Goal: Information Seeking & Learning: Learn about a topic

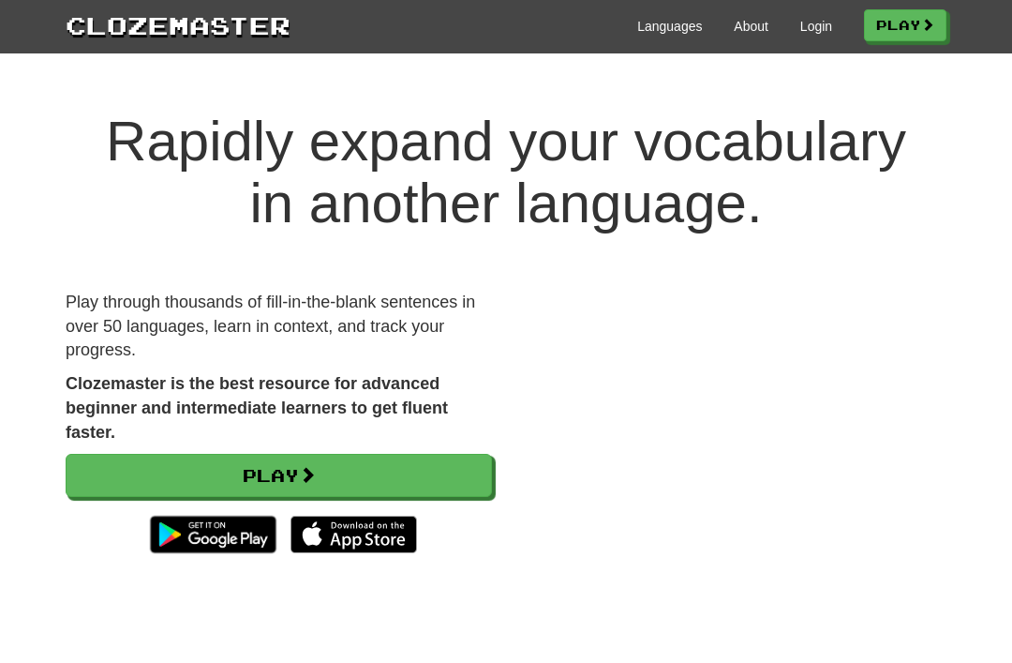
scroll to position [3, 0]
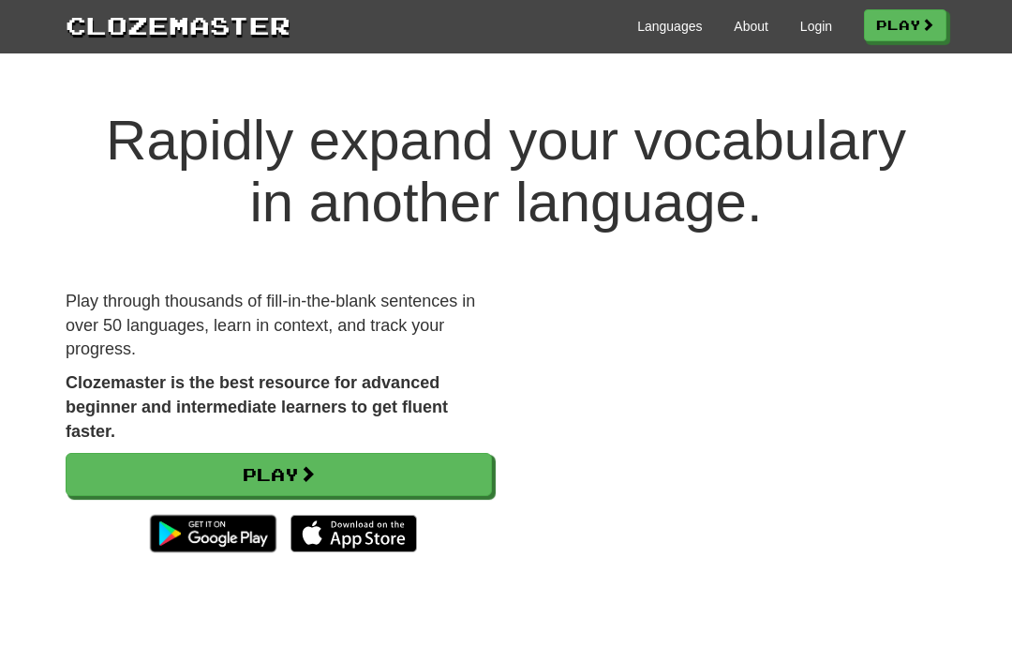
click at [823, 32] on link "Login" at bounding box center [816, 26] width 32 height 19
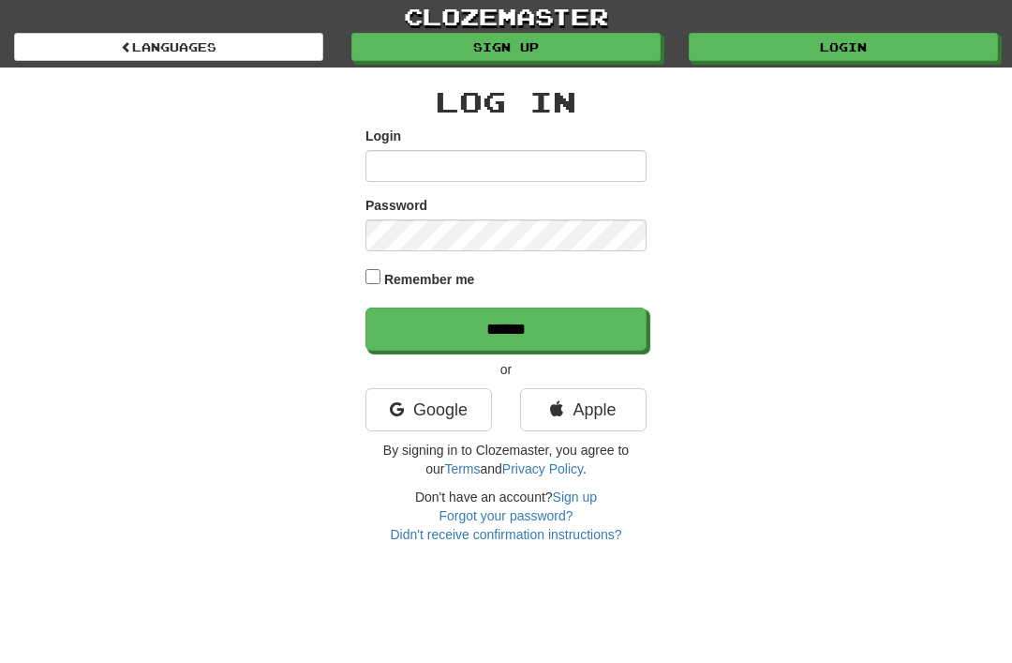
click at [398, 144] on label "Login" at bounding box center [383, 136] width 36 height 19
click at [398, 150] on input "Login" at bounding box center [505, 166] width 281 height 32
click at [377, 177] on input "Login" at bounding box center [505, 166] width 281 height 32
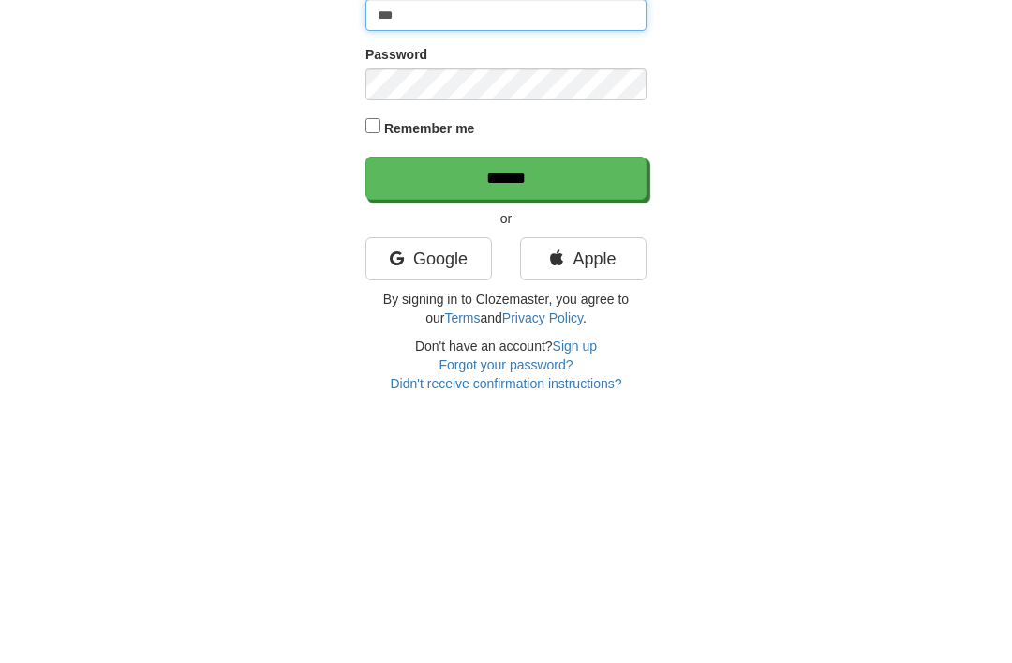
type input "***"
click at [473, 388] on link "Google" at bounding box center [428, 409] width 127 height 43
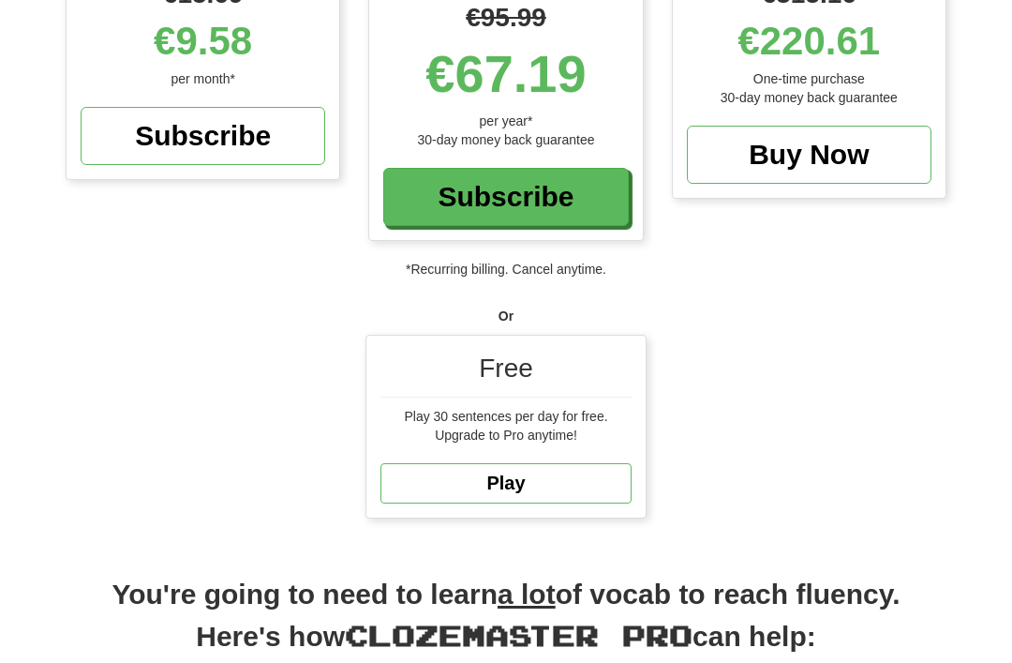
scroll to position [388, 0]
click at [602, 463] on link "Play" at bounding box center [505, 483] width 251 height 40
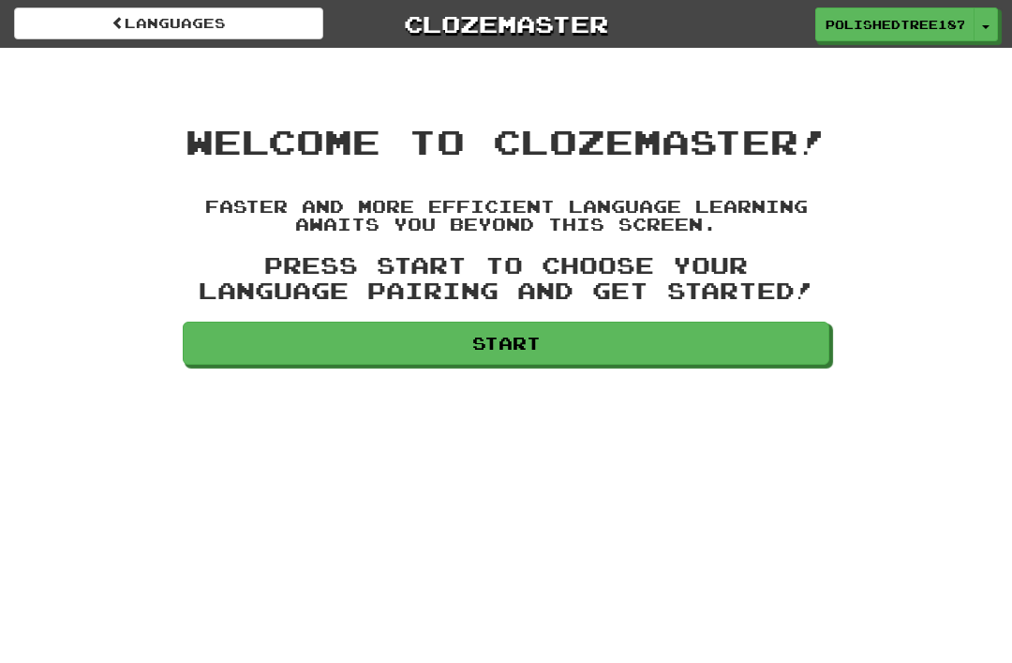
click at [657, 337] on link "Start" at bounding box center [506, 342] width 647 height 43
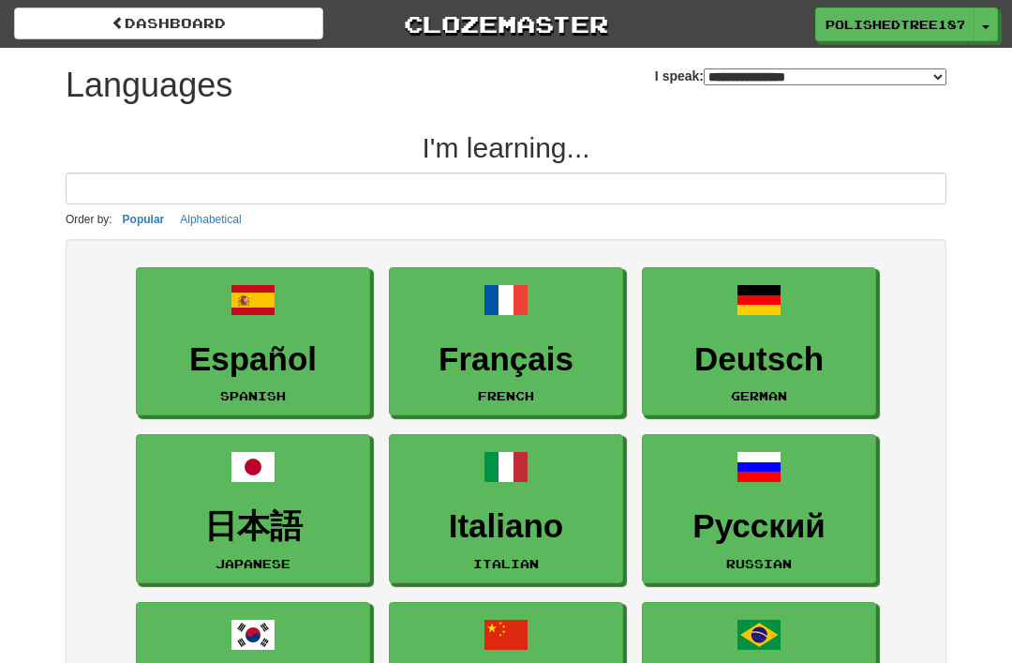
select select "*******"
click at [327, 346] on h3 "Español" at bounding box center [253, 359] width 214 height 37
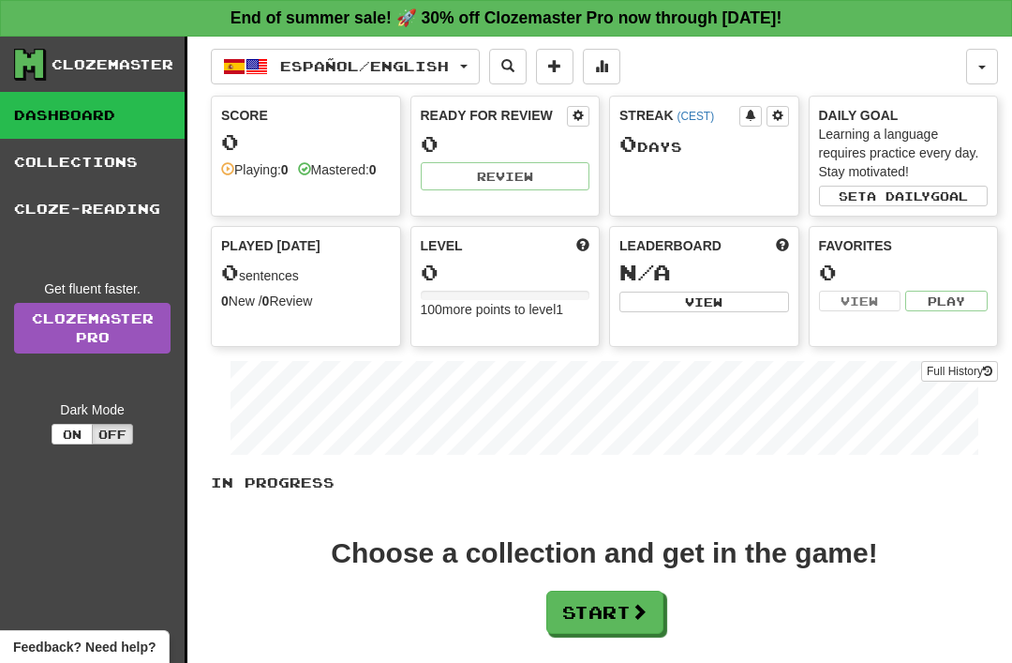
click at [465, 74] on button "Español / English" at bounding box center [345, 67] width 269 height 36
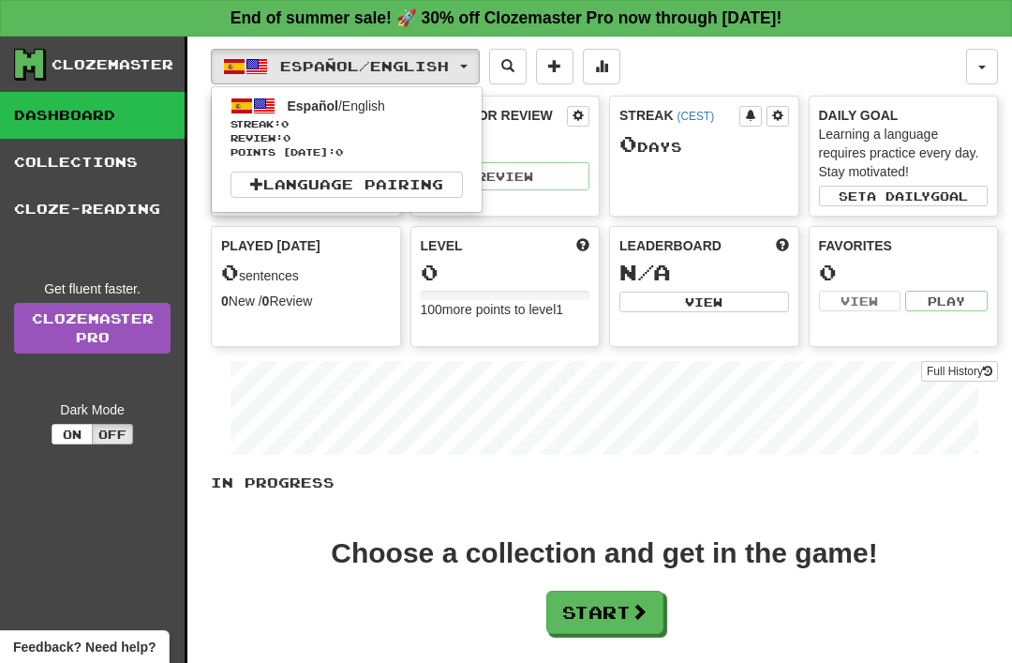
click at [426, 184] on link "Language Pairing" at bounding box center [347, 185] width 232 height 26
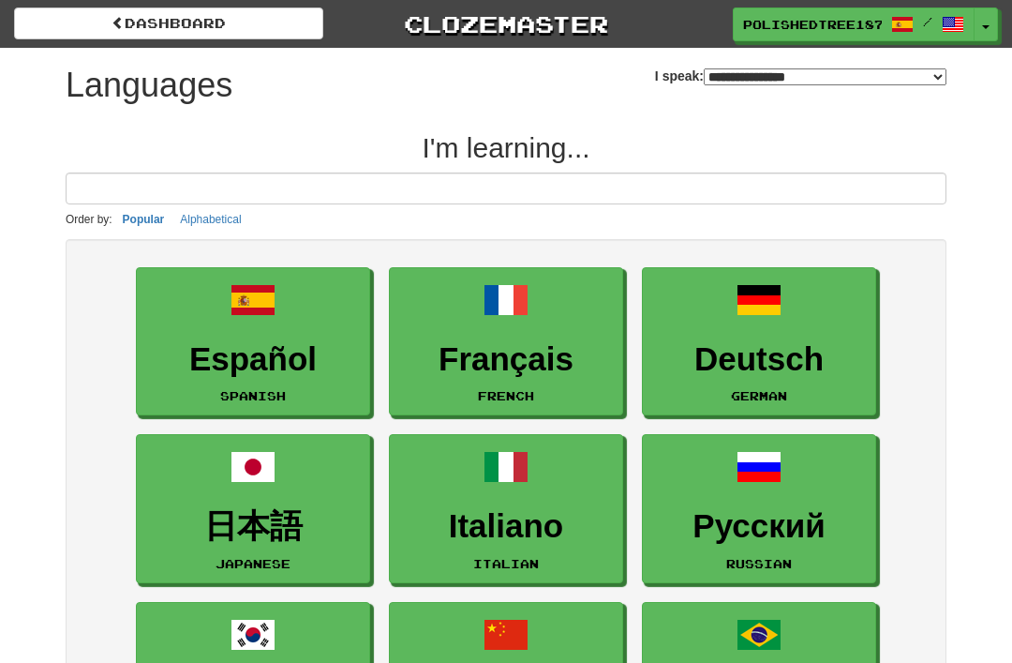
select select "*******"
click at [303, 398] on link "Español Spanish" at bounding box center [253, 341] width 234 height 149
select select "*******"
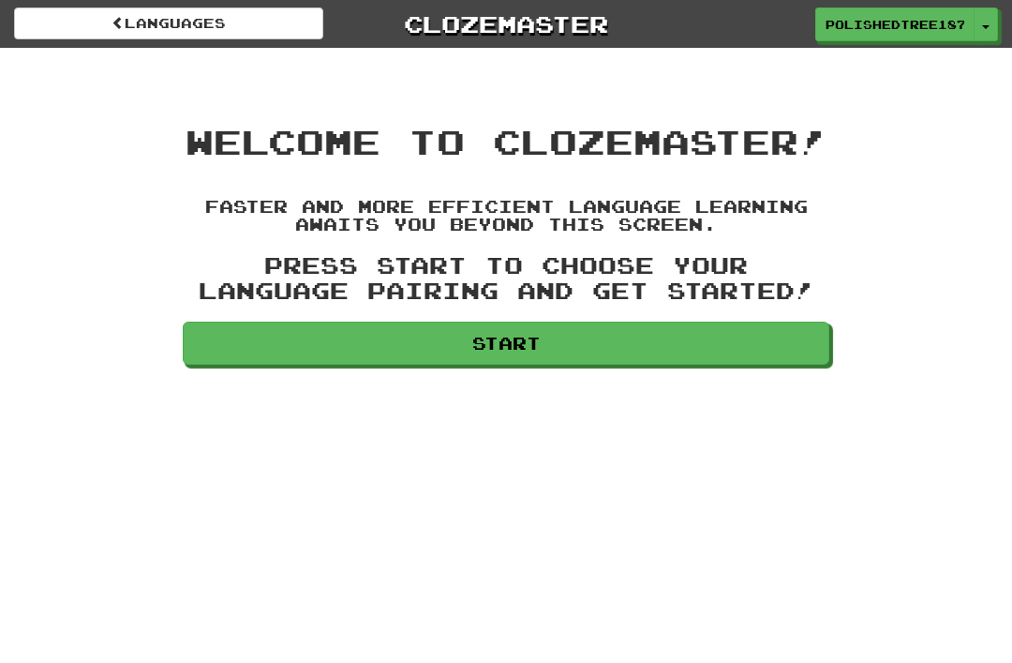
click at [967, 28] on link "PolishedTree1878" at bounding box center [894, 24] width 159 height 34
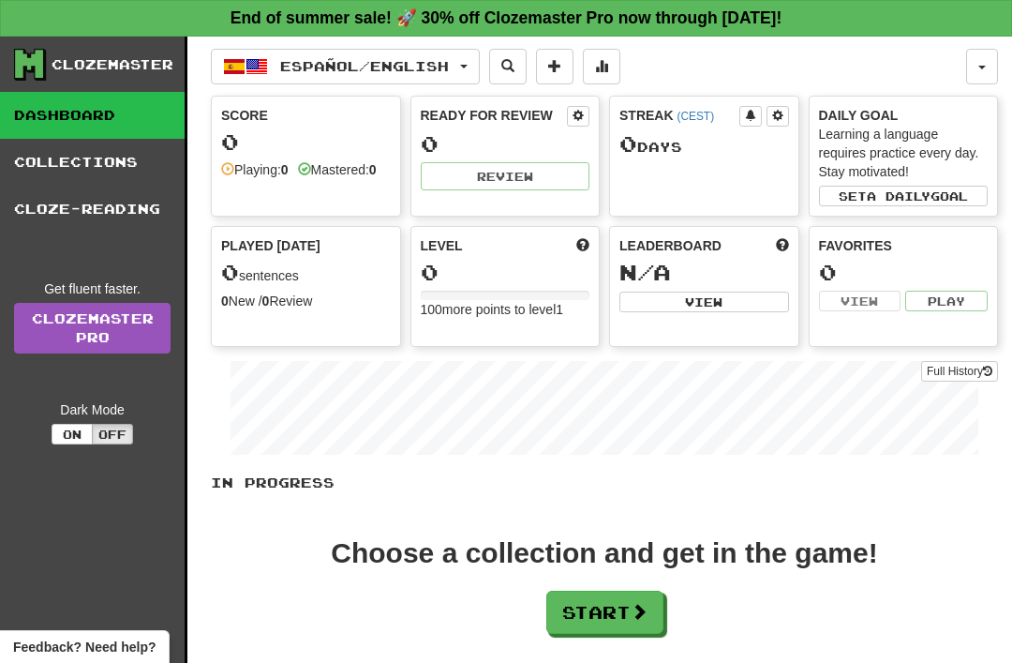
click at [449, 71] on span "Español / English" at bounding box center [364, 66] width 169 height 16
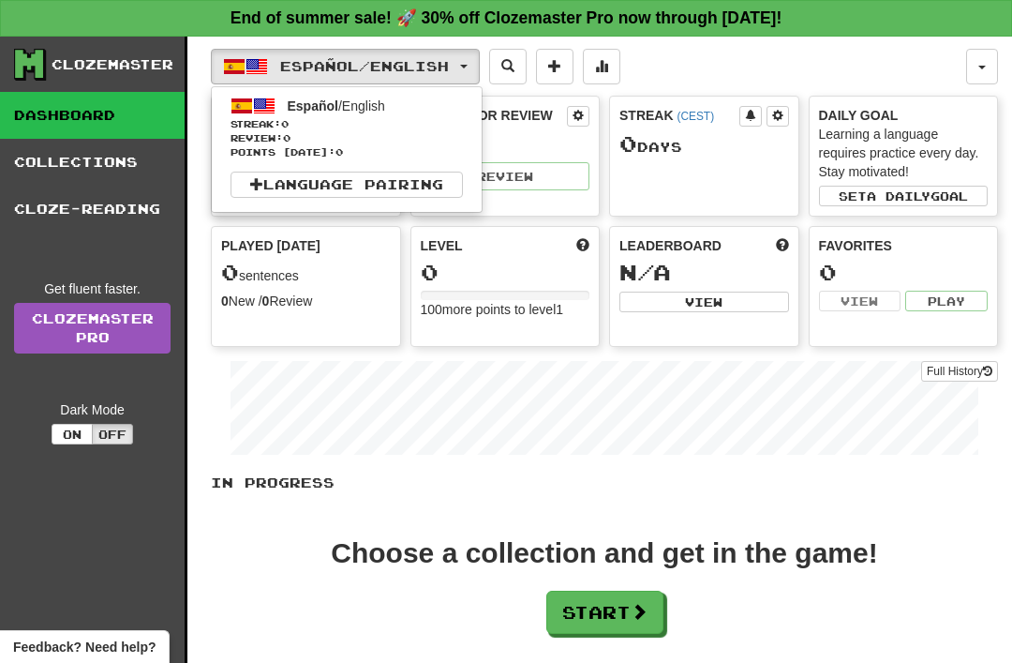
click at [276, 186] on link "Language Pairing" at bounding box center [347, 185] width 232 height 26
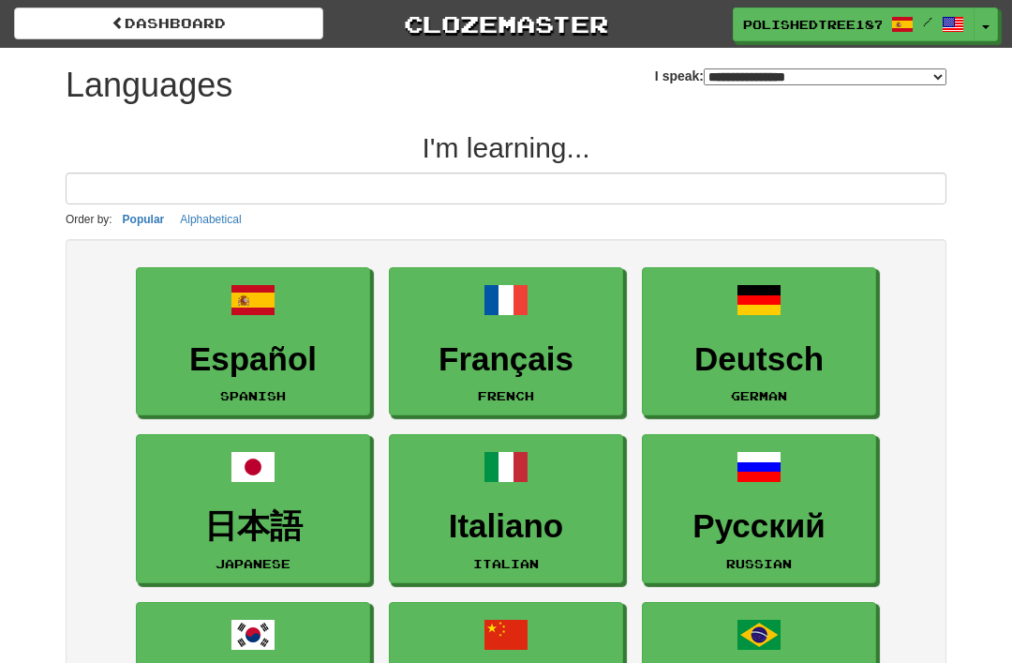
select select "*******"
click at [178, 328] on link "Español Spanish" at bounding box center [253, 341] width 234 height 149
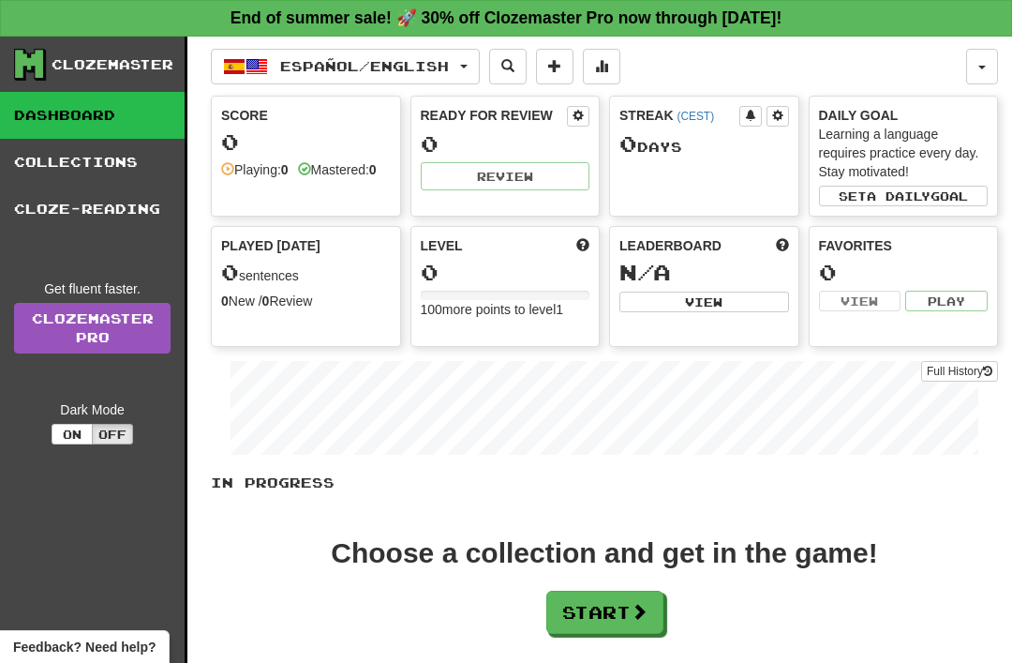
click at [612, 610] on button "Start" at bounding box center [604, 611] width 117 height 43
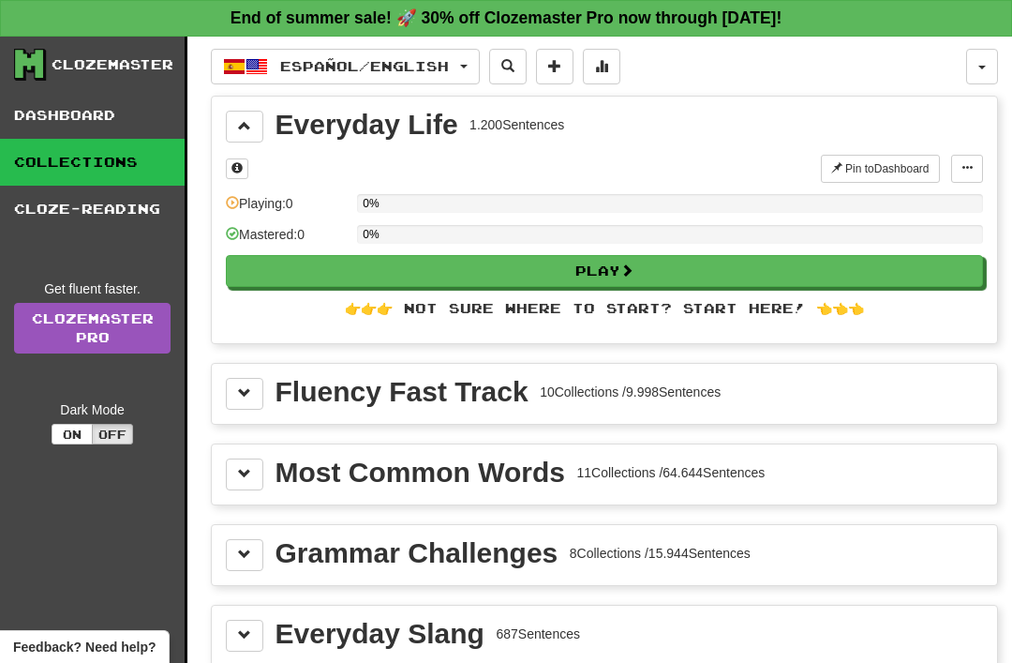
click at [656, 539] on div "Grammar Challenges 8 Collections / 15.944 Sentences" at bounding box center [513, 553] width 475 height 28
click at [713, 544] on div "8 Collections / 15.944 Sentences" at bounding box center [660, 553] width 181 height 19
click at [260, 569] on button at bounding box center [244, 555] width 37 height 32
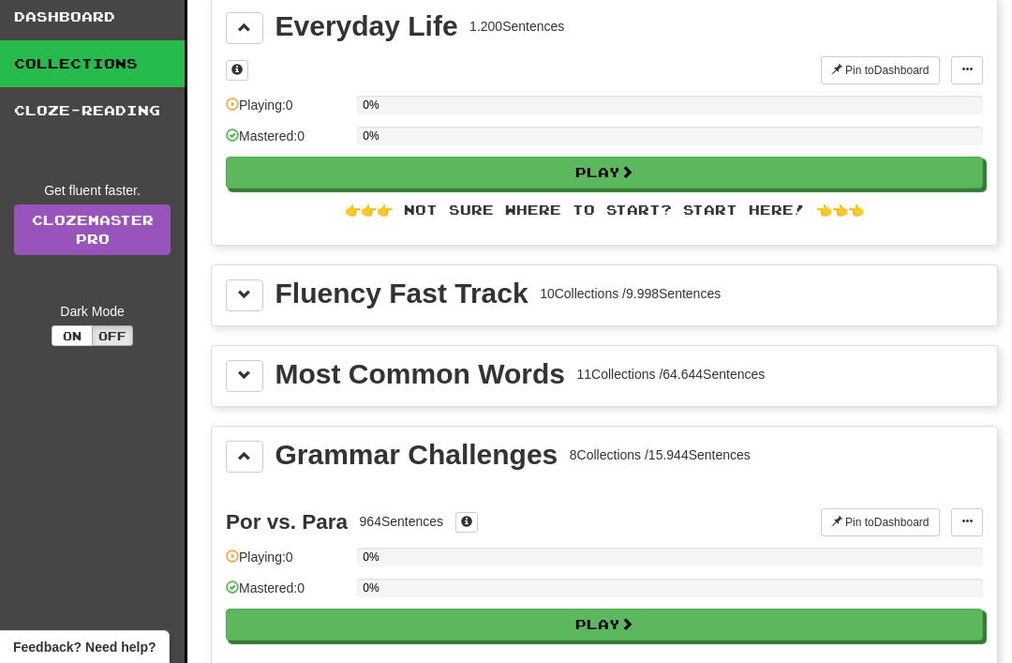
scroll to position [126, 0]
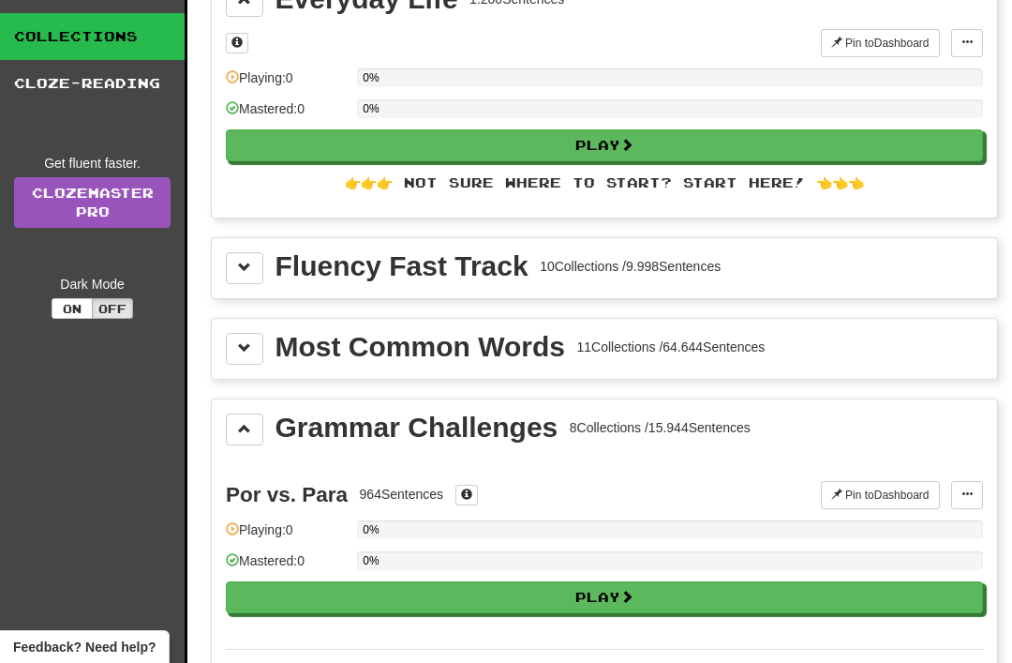
click at [613, 599] on button "Play" at bounding box center [604, 597] width 757 height 32
select select "**"
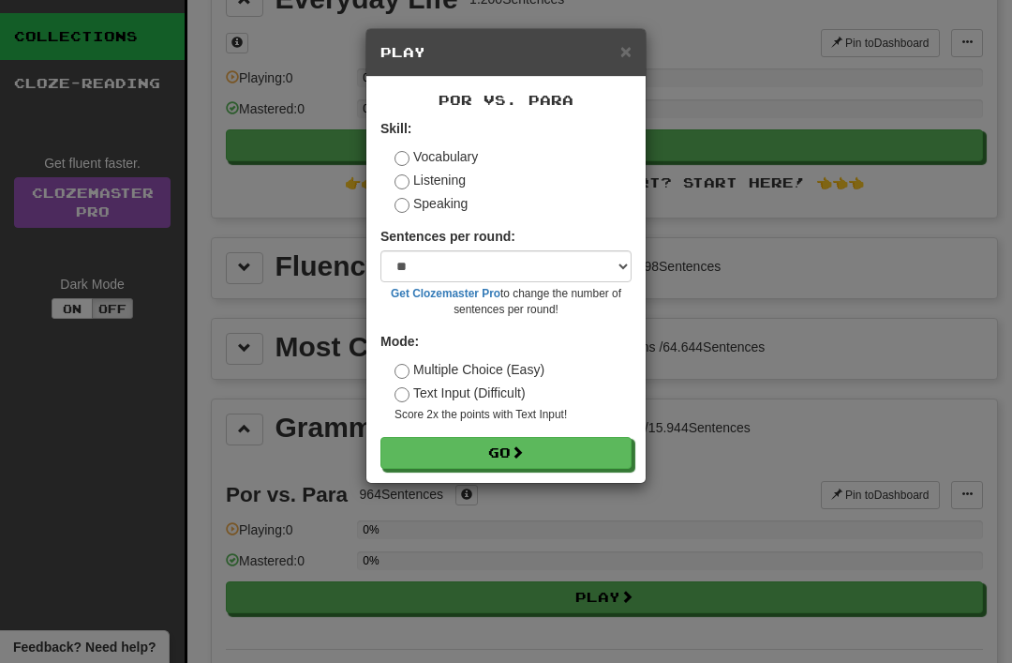
click at [472, 163] on label "Vocabulary" at bounding box center [436, 156] width 83 height 19
click at [533, 450] on button "Go" at bounding box center [505, 453] width 251 height 32
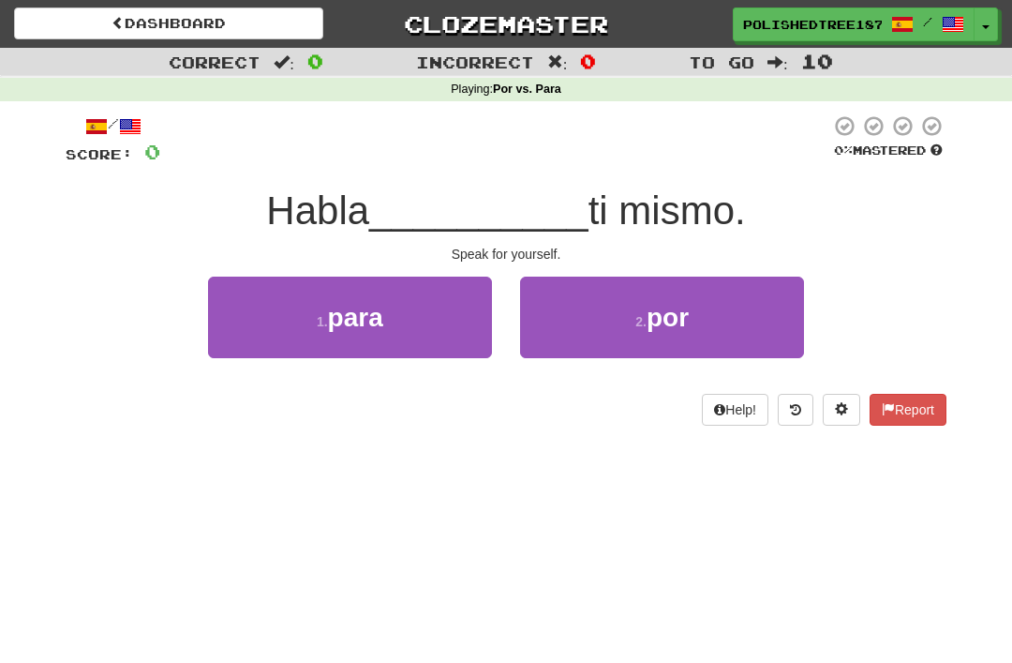
click at [650, 330] on span "por" at bounding box center [668, 317] width 42 height 29
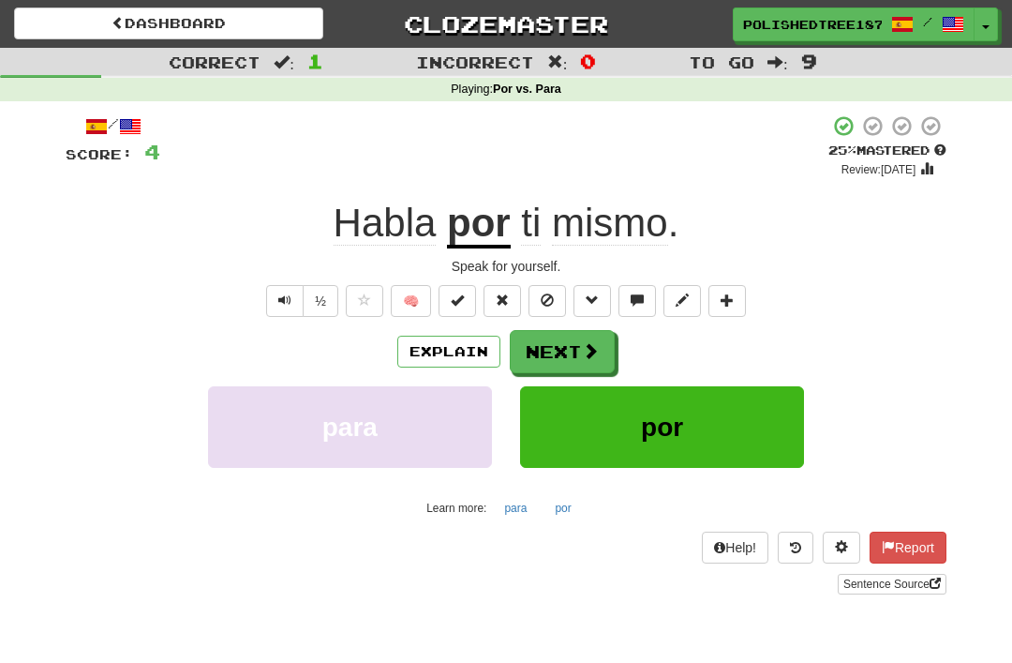
click at [644, 450] on button "por" at bounding box center [662, 427] width 284 height 82
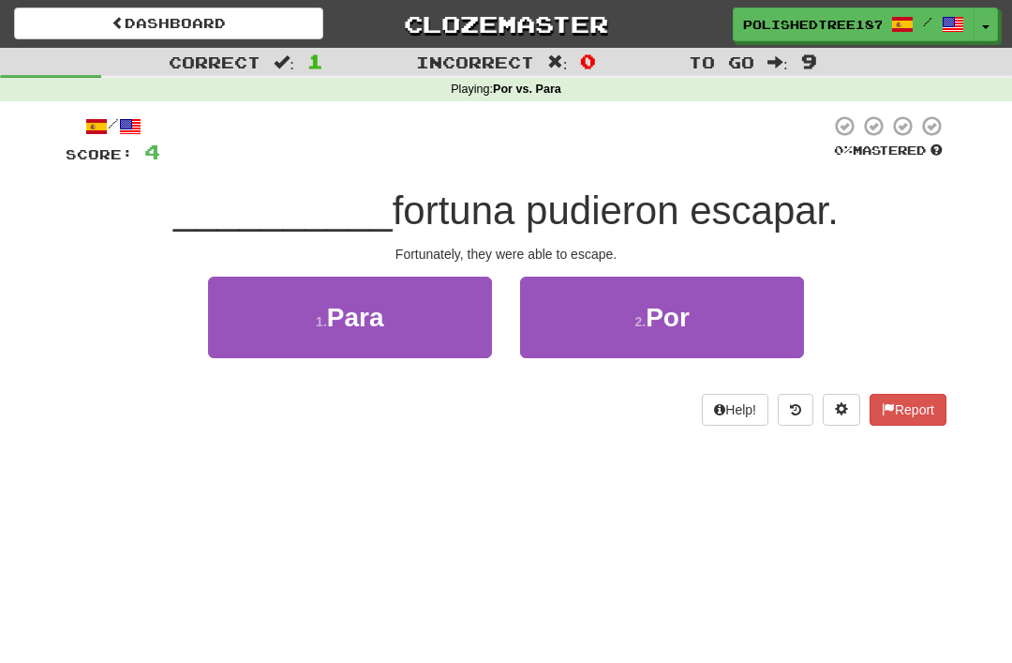
click at [284, 303] on button "1 . Para" at bounding box center [350, 317] width 284 height 82
